Goal: Task Accomplishment & Management: Use online tool/utility

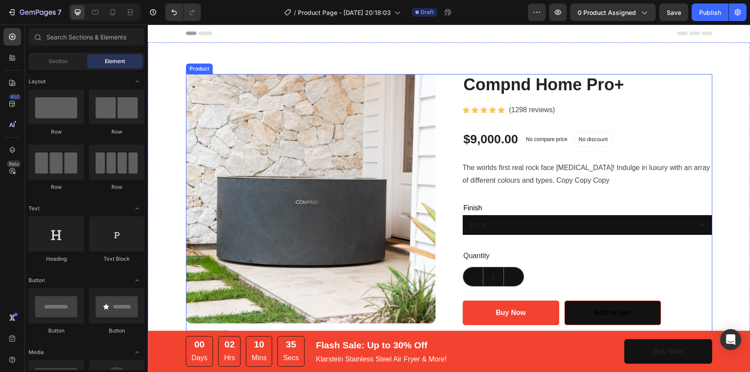
click at [698, 221] on select "Dune Arctic Graphite Snowdrift Rust Ochre [MEDICAL_DATA] Onyx Porcelain Rose As…" at bounding box center [588, 225] width 250 height 20
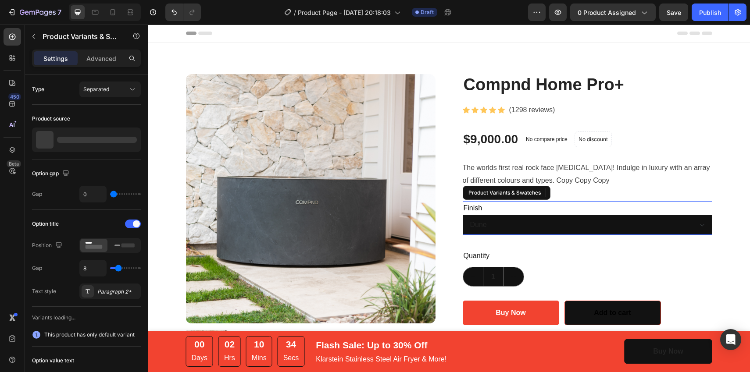
click at [463, 215] on select "Dune Arctic Graphite Snowdrift Rust Ochre [MEDICAL_DATA] Onyx Porcelain Rose As…" at bounding box center [588, 225] width 250 height 20
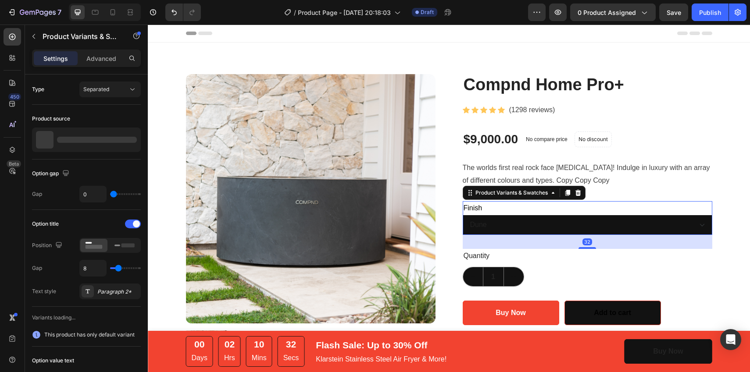
click at [698, 228] on select "Dune Arctic Graphite Snowdrift Rust Ochre [MEDICAL_DATA] Onyx Porcelain Rose As…" at bounding box center [588, 225] width 250 height 20
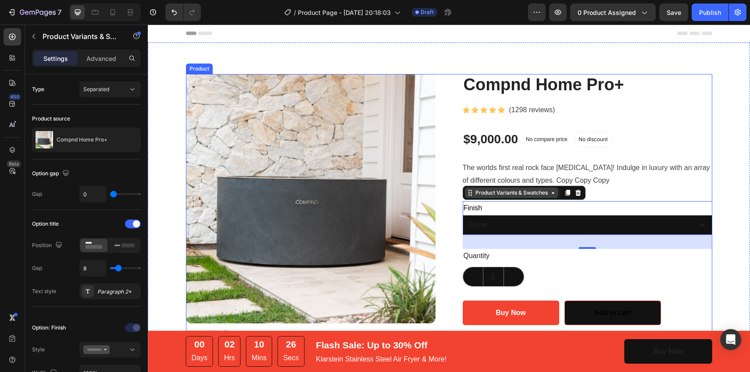
click at [499, 197] on div "Product Variants & Swatches" at bounding box center [511, 193] width 93 height 11
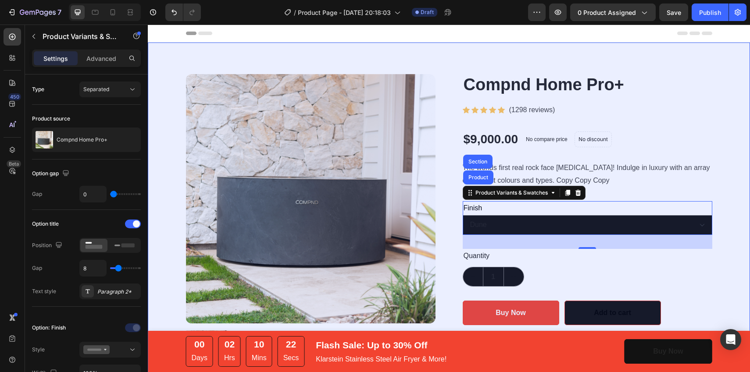
click at [664, 246] on div "32" at bounding box center [588, 242] width 250 height 14
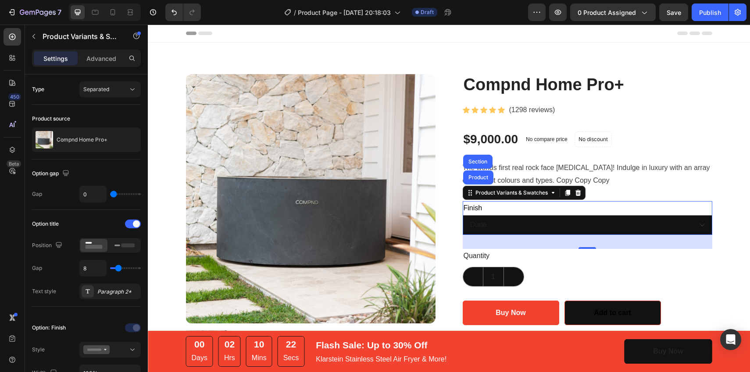
click at [548, 256] on div "Quantity" at bounding box center [588, 256] width 250 height 14
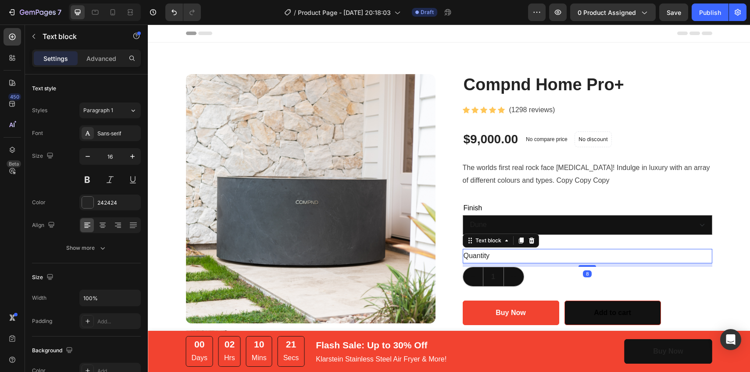
scroll to position [118, 0]
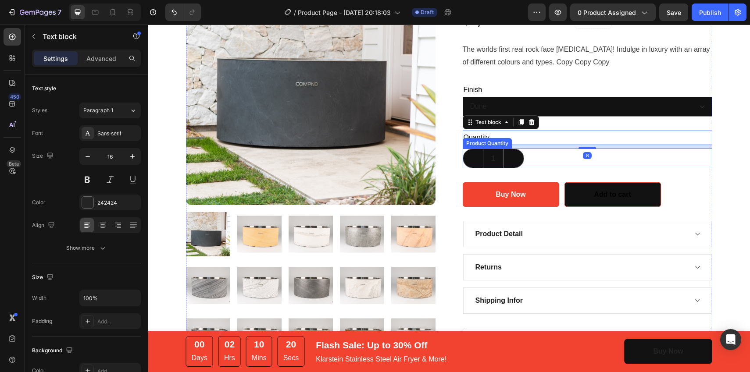
click at [451, 157] on div "Product Images Compnd Home Pro+ Product Title Icon Icon Icon Icon Icon Icon Lis…" at bounding box center [449, 209] width 526 height 506
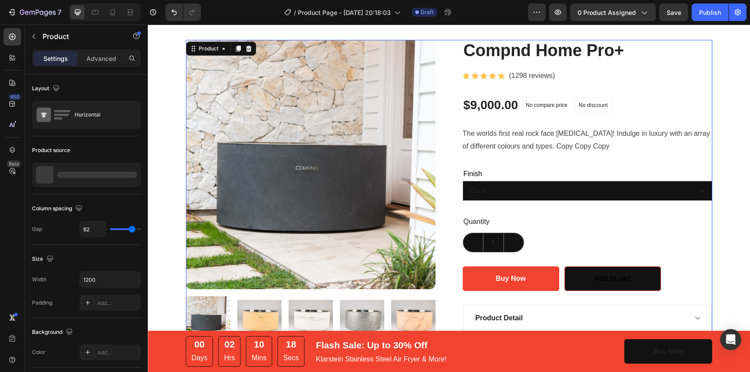
scroll to position [33, 0]
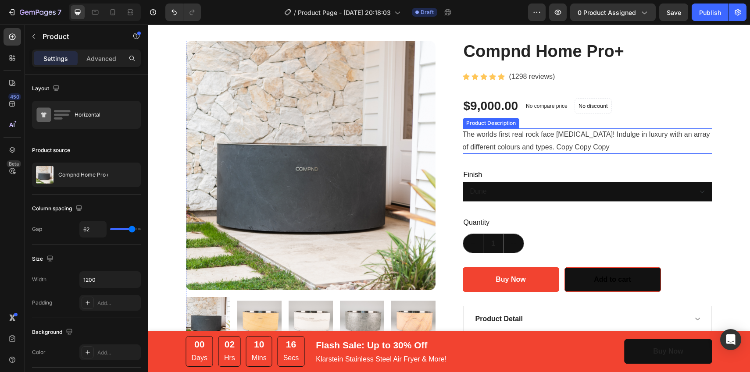
click at [491, 129] on div "The worlds first real rock face [MEDICAL_DATA]! Indulge in luxury with an array…" at bounding box center [588, 140] width 250 height 25
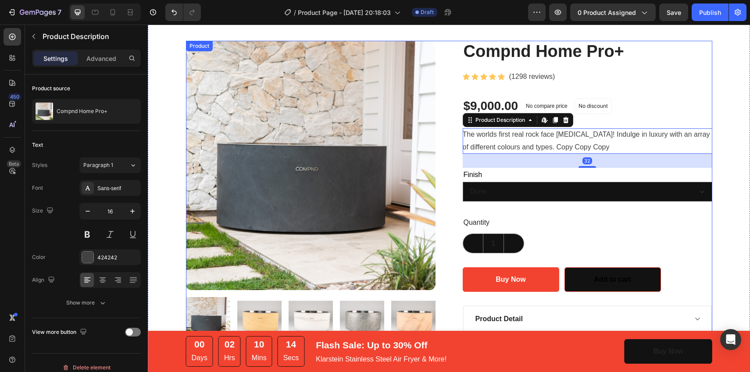
click at [458, 167] on div "Product Images Compnd Home Pro+ Product Title Icon Icon Icon Icon Icon Icon Lis…" at bounding box center [449, 294] width 526 height 506
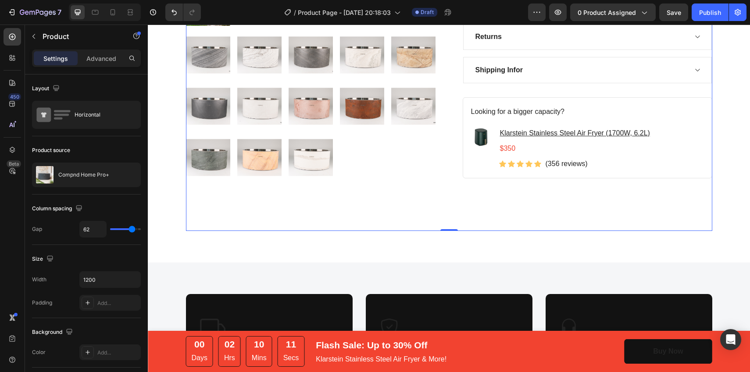
scroll to position [356, 0]
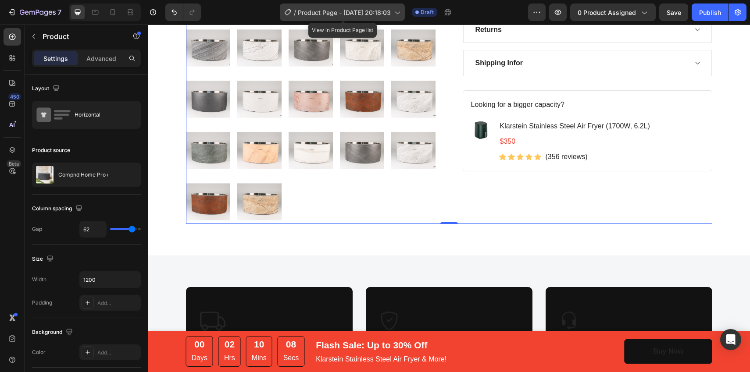
click at [325, 13] on span "Product Page - [DATE] 20:18:03" at bounding box center [344, 12] width 93 height 9
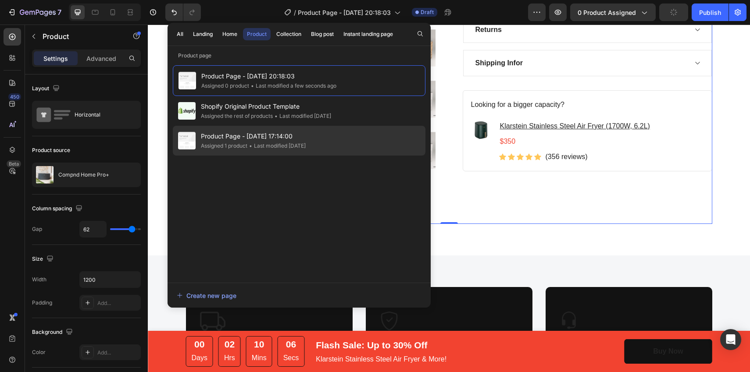
click at [235, 141] on span "Product Page - [DATE] 17:14:00" at bounding box center [253, 136] width 105 height 11
